Goal: Transaction & Acquisition: Purchase product/service

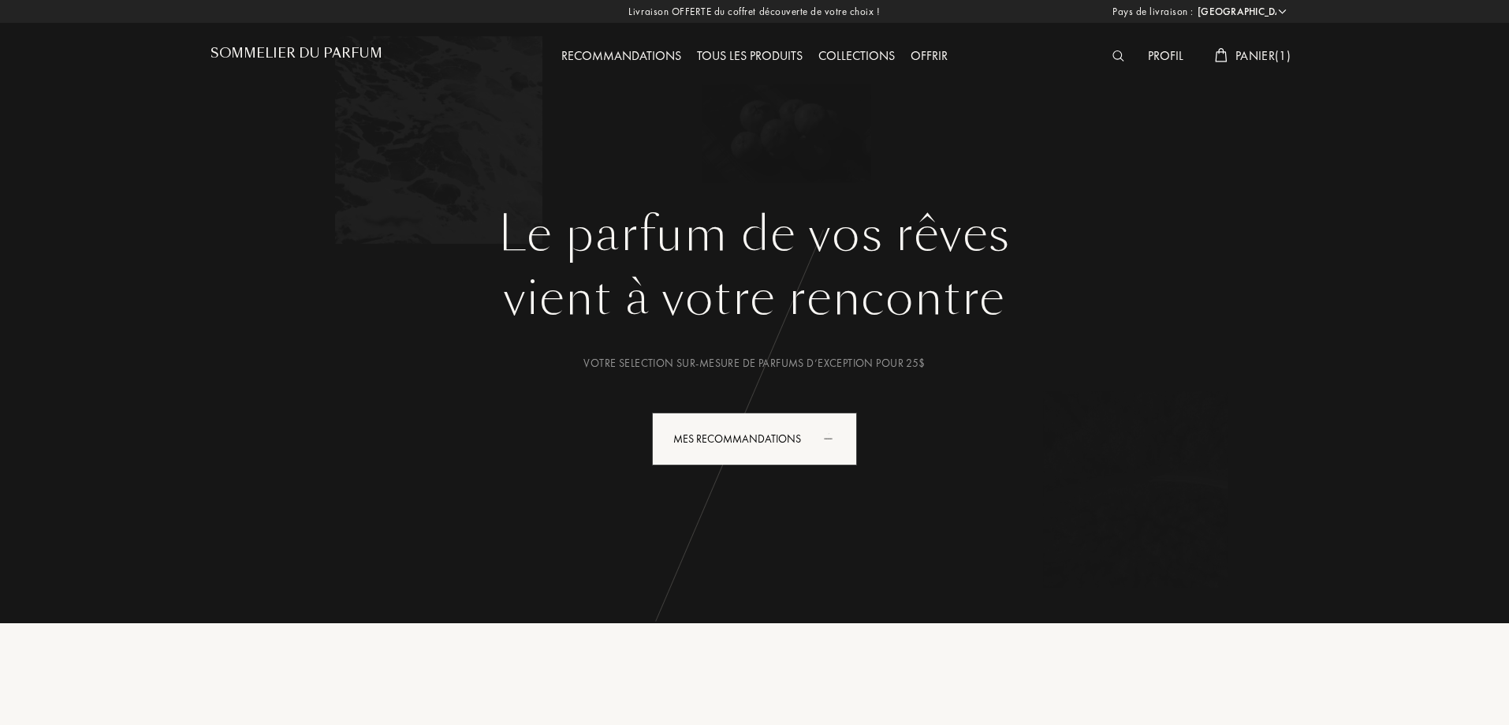
select select "FR"
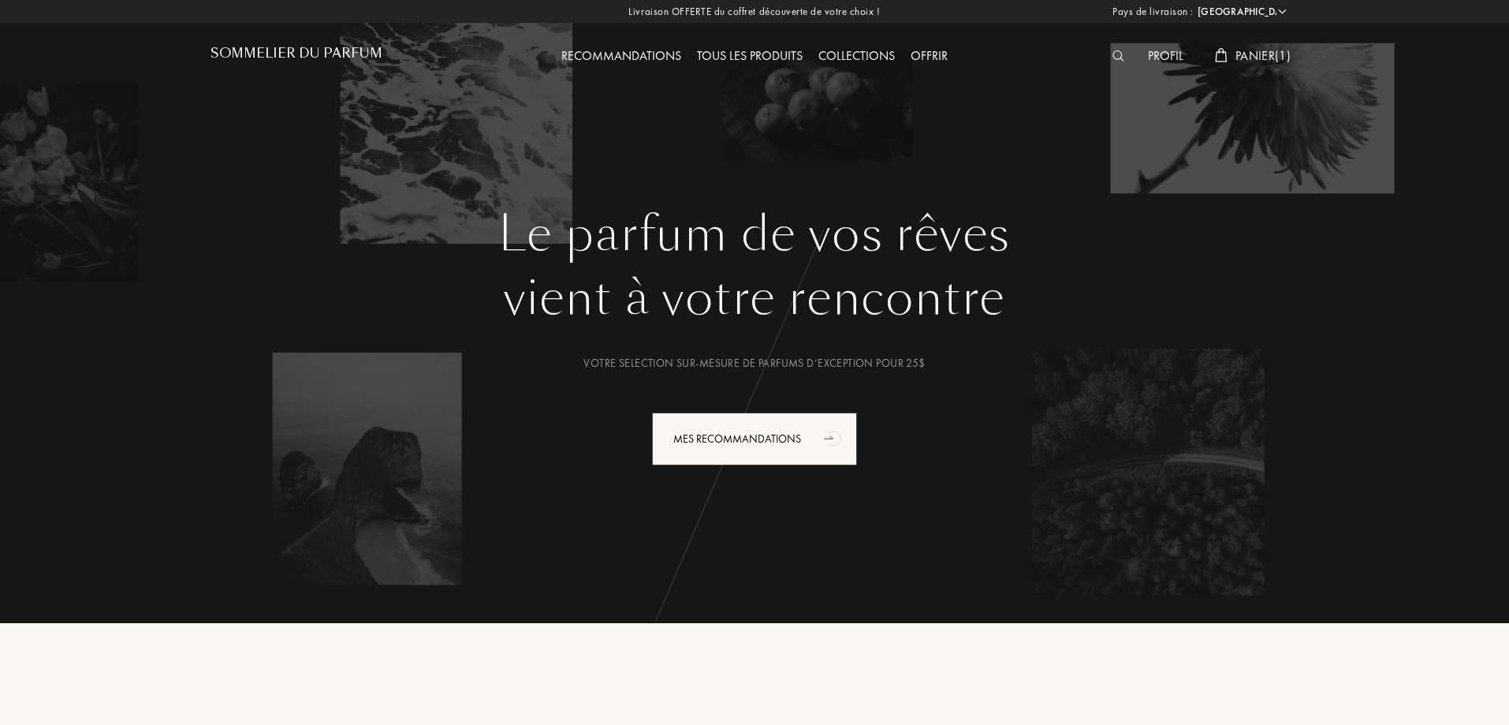
click at [1272, 57] on span "Panier ( 1 )" at bounding box center [1262, 55] width 55 height 17
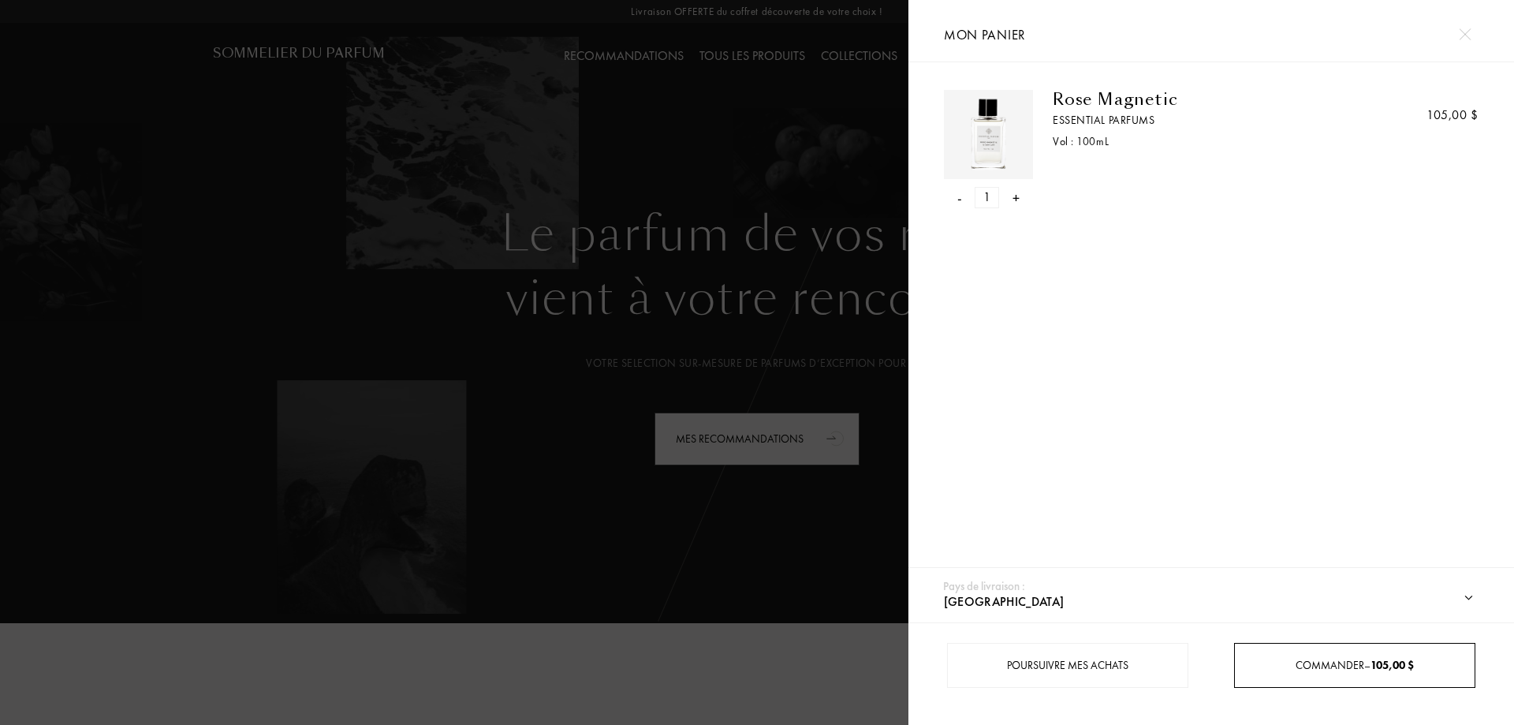
click at [1364, 675] on div "Commander – 105,00 $" at bounding box center [1354, 665] width 241 height 45
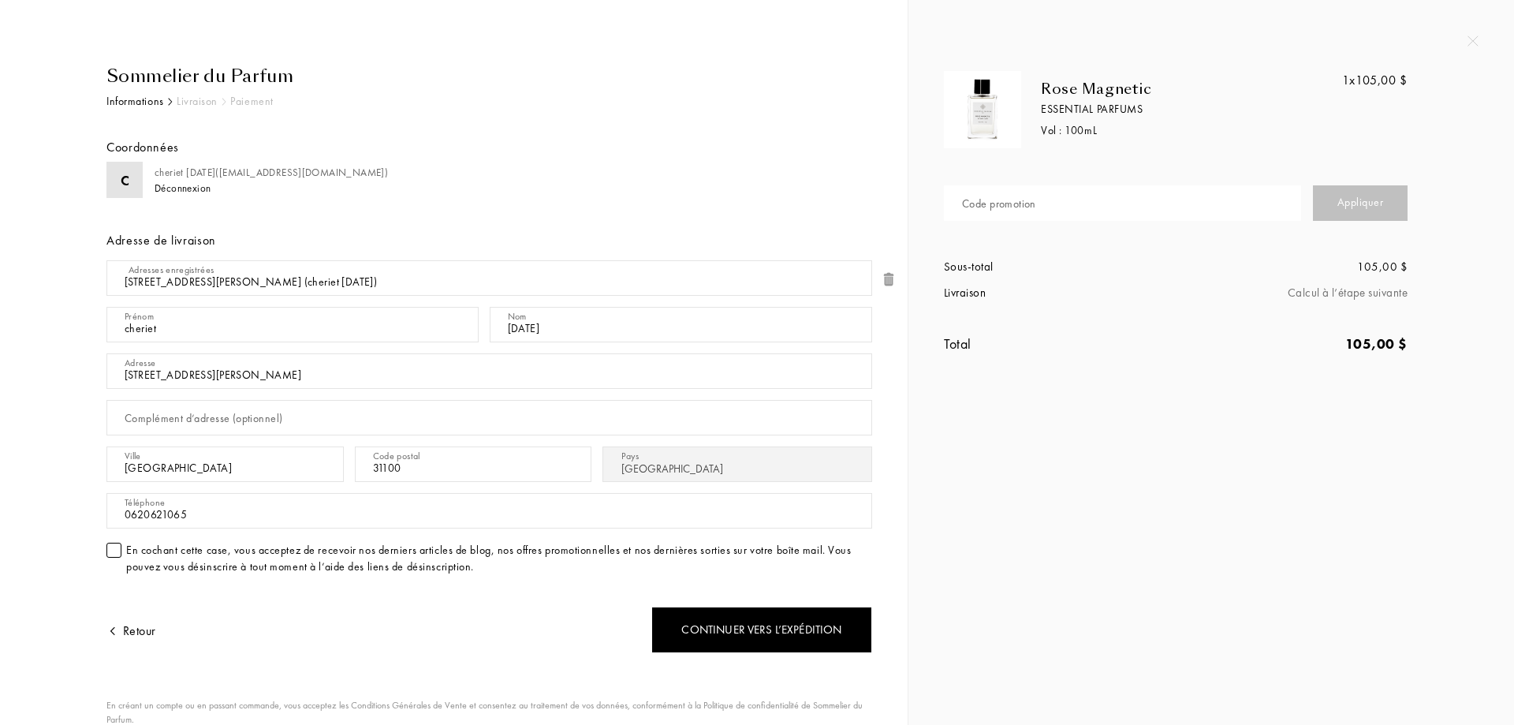
select select "FR"
click at [1092, 210] on input "text" at bounding box center [1122, 202] width 357 height 35
click at [1392, 202] on div "Appliquer" at bounding box center [1360, 202] width 95 height 35
click at [992, 205] on input "L10CT-W1S7M" at bounding box center [1122, 202] width 357 height 35
click at [995, 204] on input "L10CT-W1S7M" at bounding box center [1122, 202] width 357 height 35
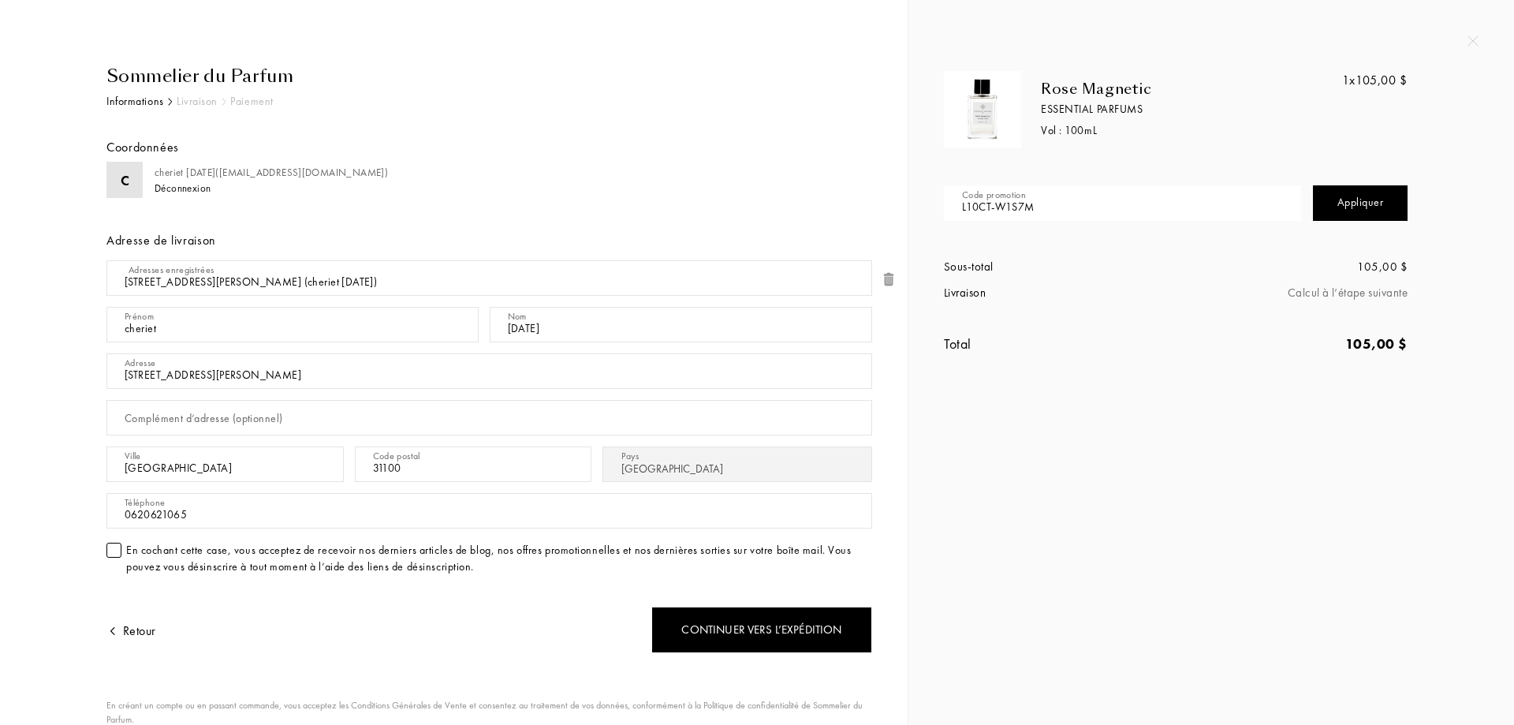
click at [1334, 198] on div "Appliquer" at bounding box center [1360, 202] width 95 height 35
click at [1145, 203] on input "L10CT-W1S7M" at bounding box center [1122, 202] width 357 height 35
click at [1059, 209] on input "L10CT-W1S7M" at bounding box center [1122, 202] width 357 height 35
type input "L"
type input "L10CT-W1S7M"
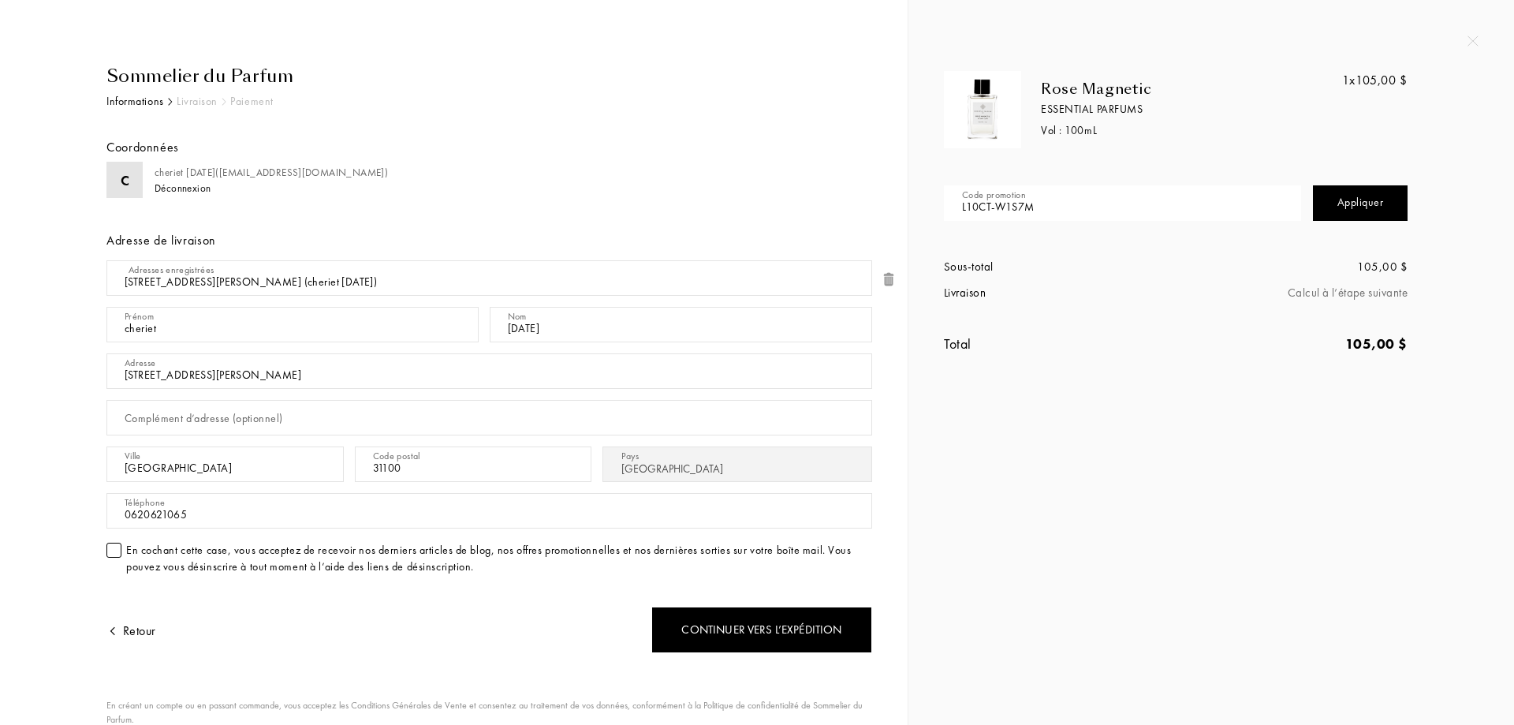
click at [1372, 196] on div "Appliquer" at bounding box center [1360, 202] width 95 height 35
